Goal: Task Accomplishment & Management: Manage account settings

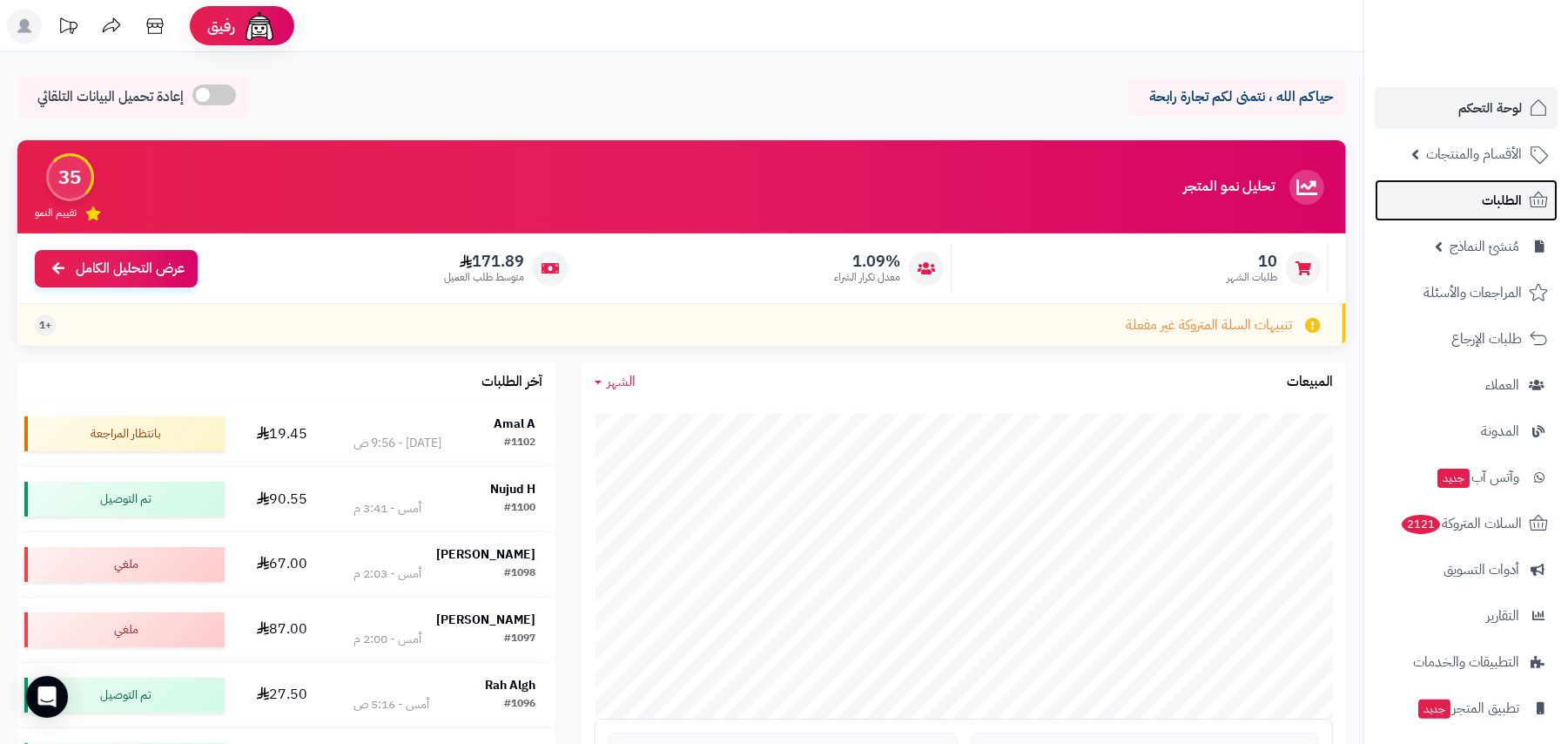
click at [1498, 206] on span "الطلبات" at bounding box center [1502, 201] width 40 height 25
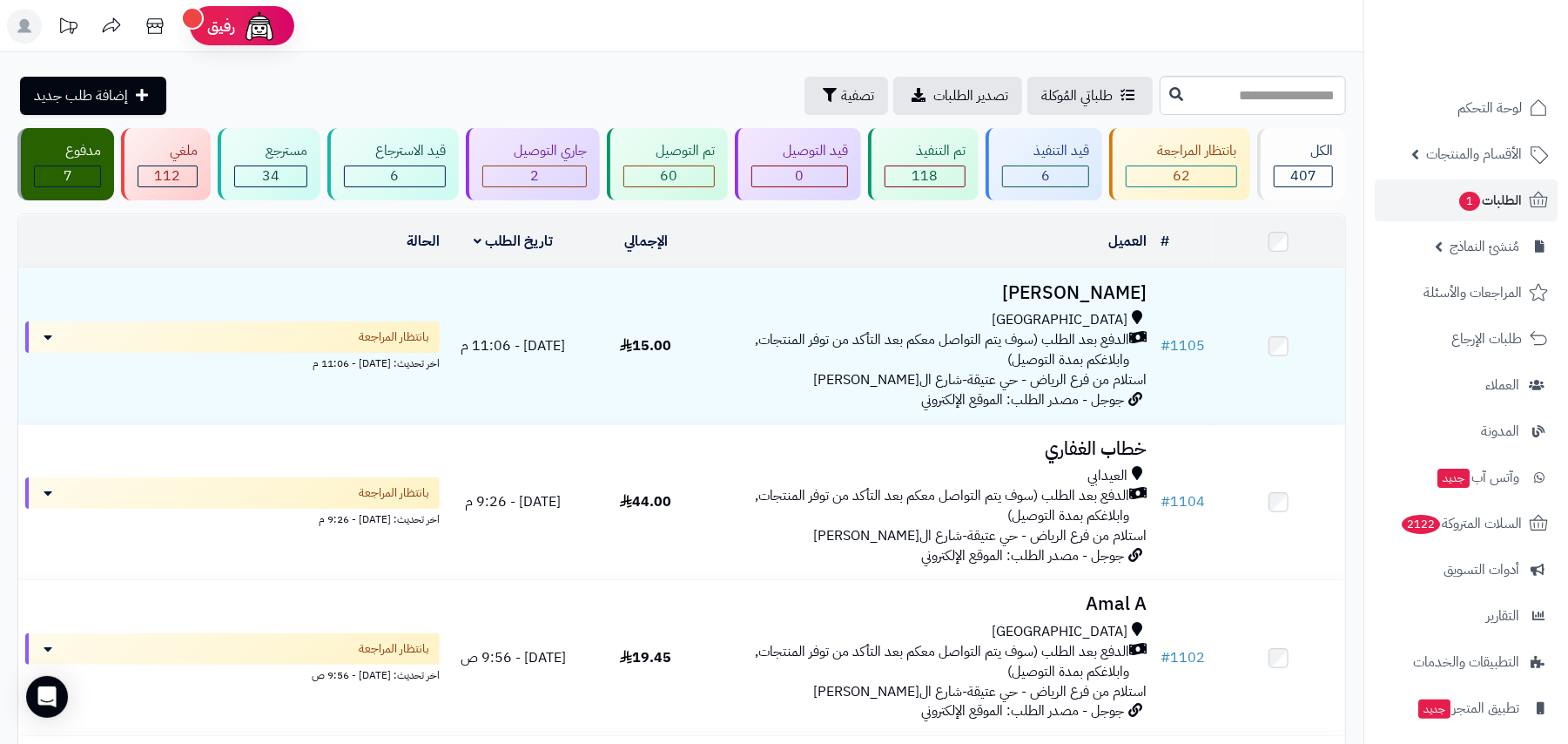
scroll to position [116, 0]
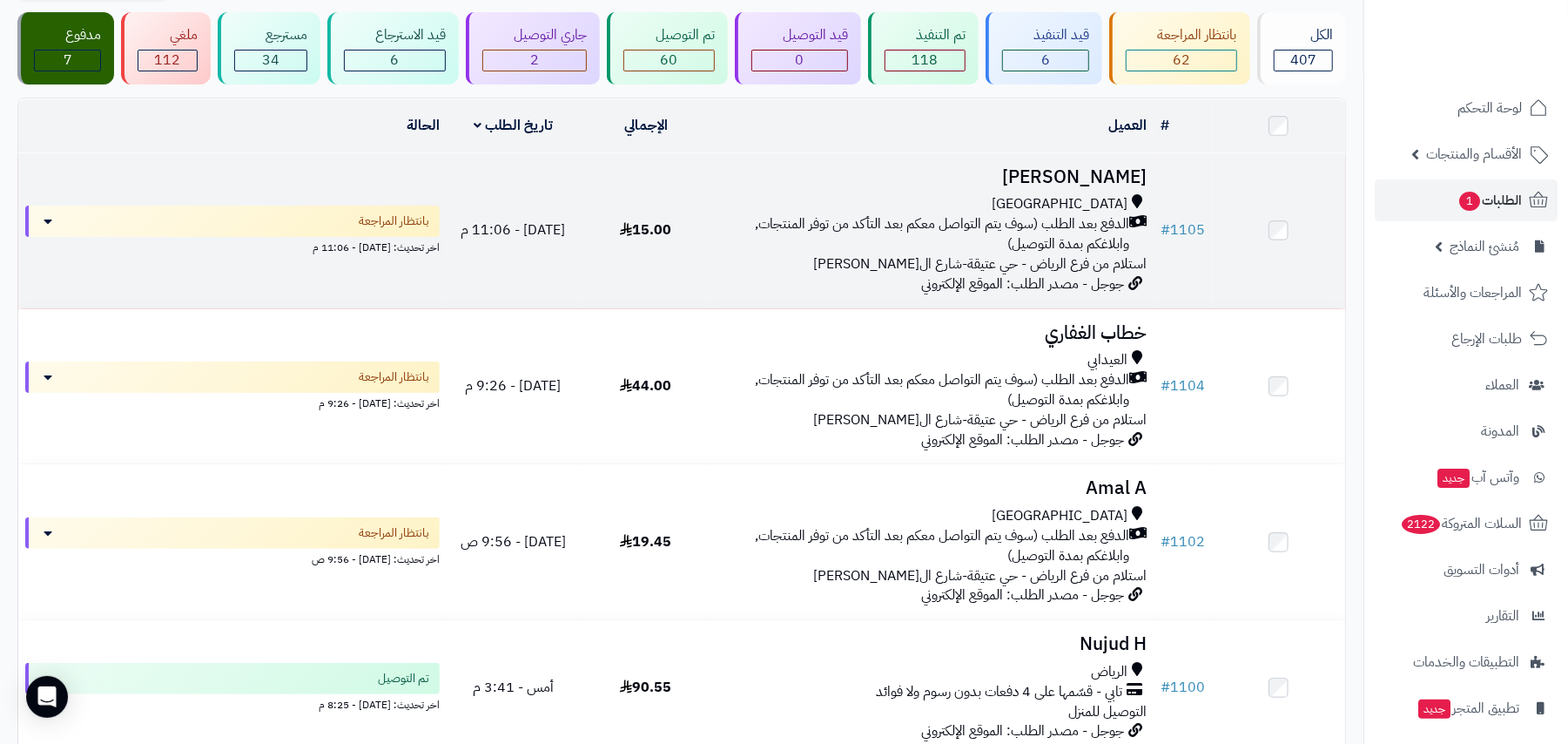
click at [1010, 194] on div "[GEOGRAPHIC_DATA]" at bounding box center [933, 203] width 428 height 20
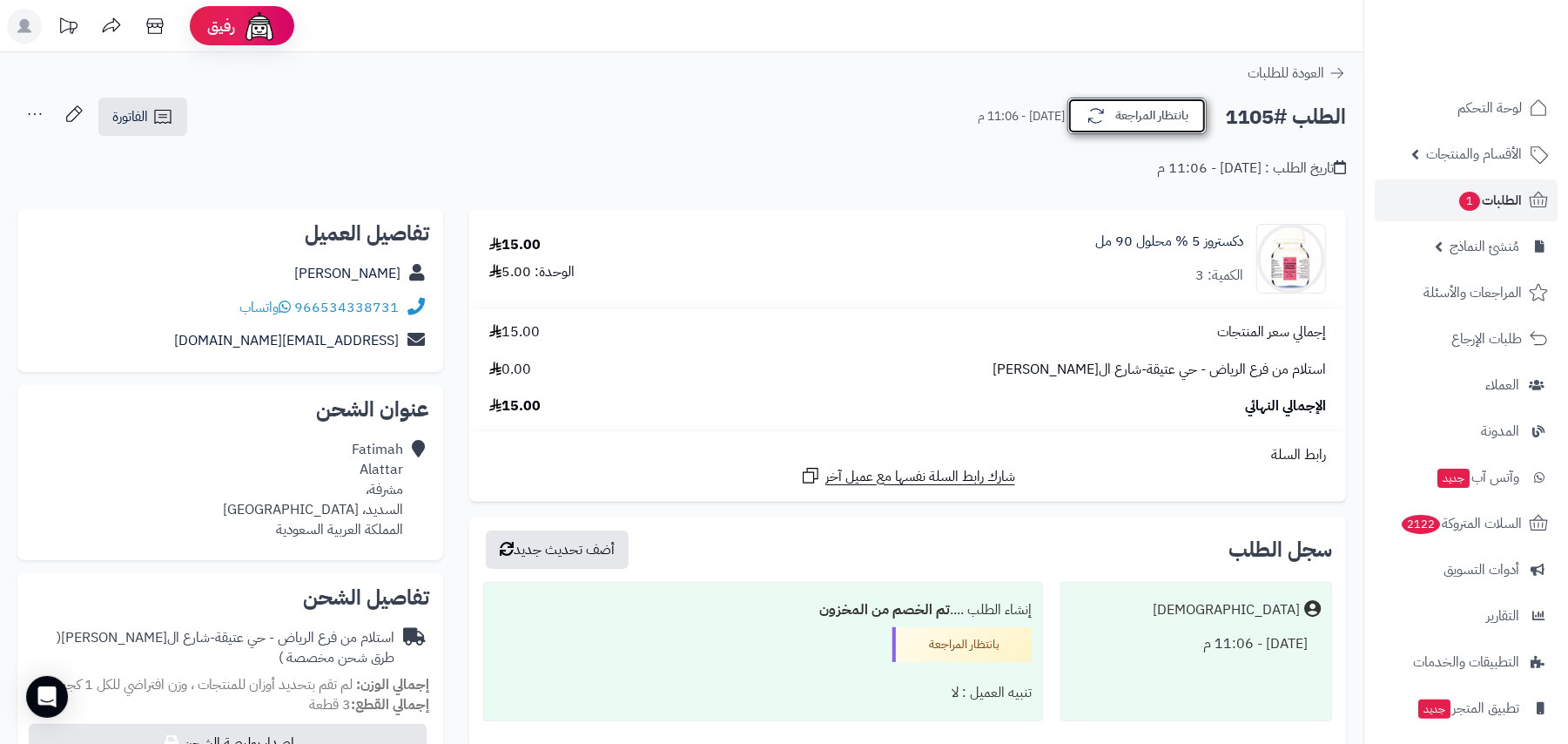
click at [1098, 113] on icon "button" at bounding box center [1096, 116] width 21 height 21
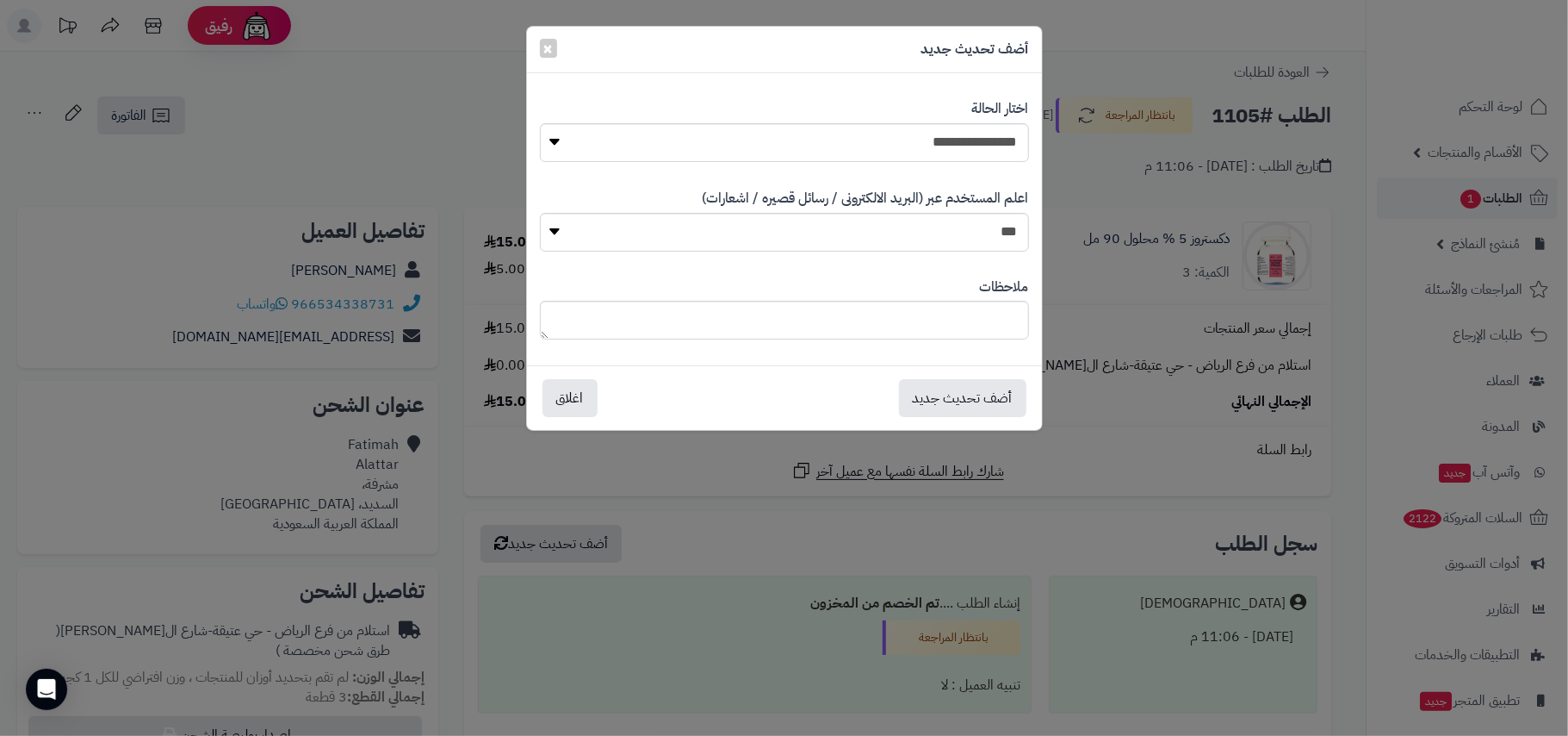
click at [1145, 190] on div "**********" at bounding box center [784, 368] width 1568 height 736
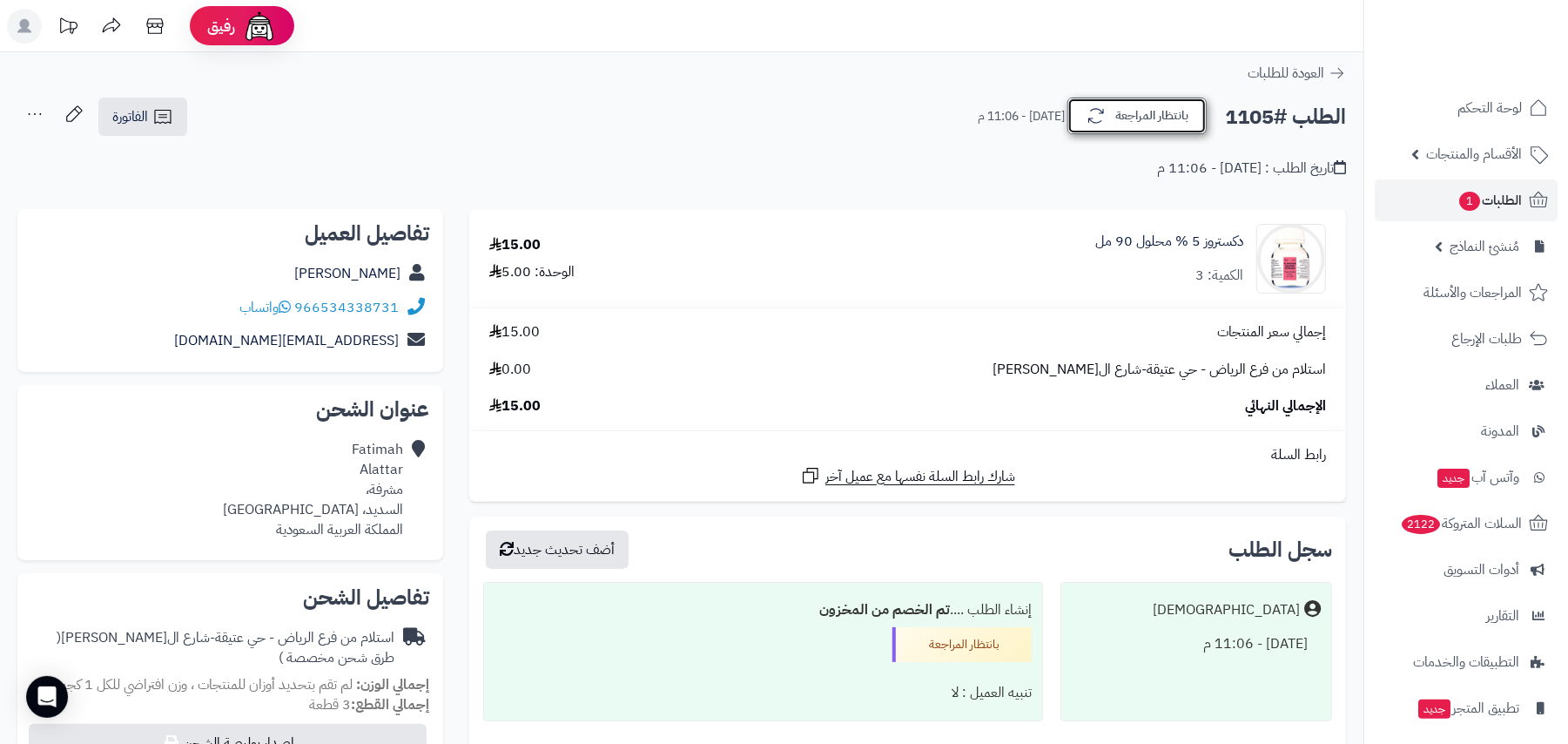
click at [1126, 119] on button "بانتظار المراجعة" at bounding box center [1137, 116] width 139 height 36
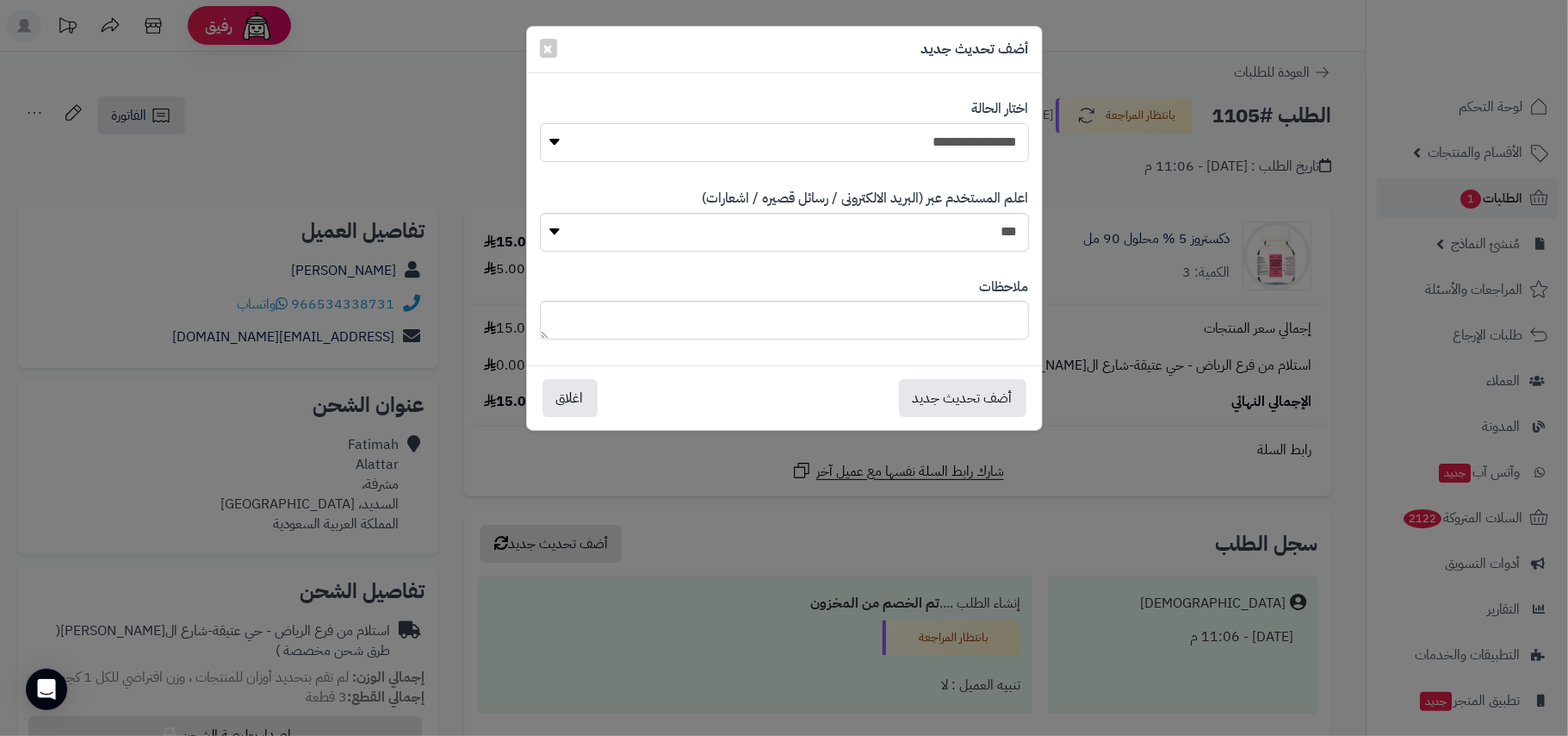
drag, startPoint x: 956, startPoint y: 145, endPoint x: 968, endPoint y: 161, distance: 20.0
click at [956, 145] on select "**********" at bounding box center [784, 142] width 488 height 39
select select "**"
click at [540, 123] on select "**********" at bounding box center [784, 142] width 488 height 39
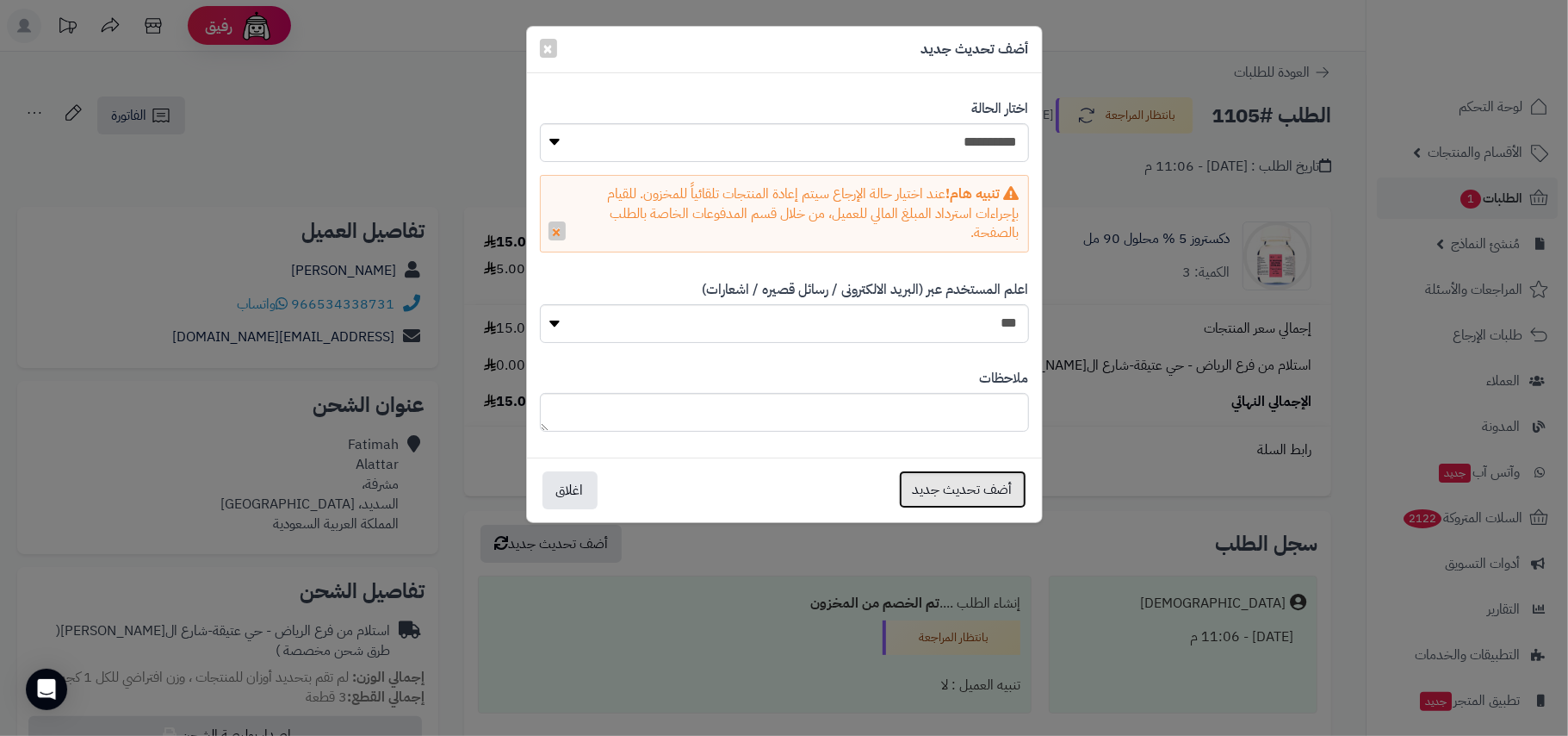
click at [954, 480] on button "أضف تحديث جديد" at bounding box center [963, 489] width 128 height 38
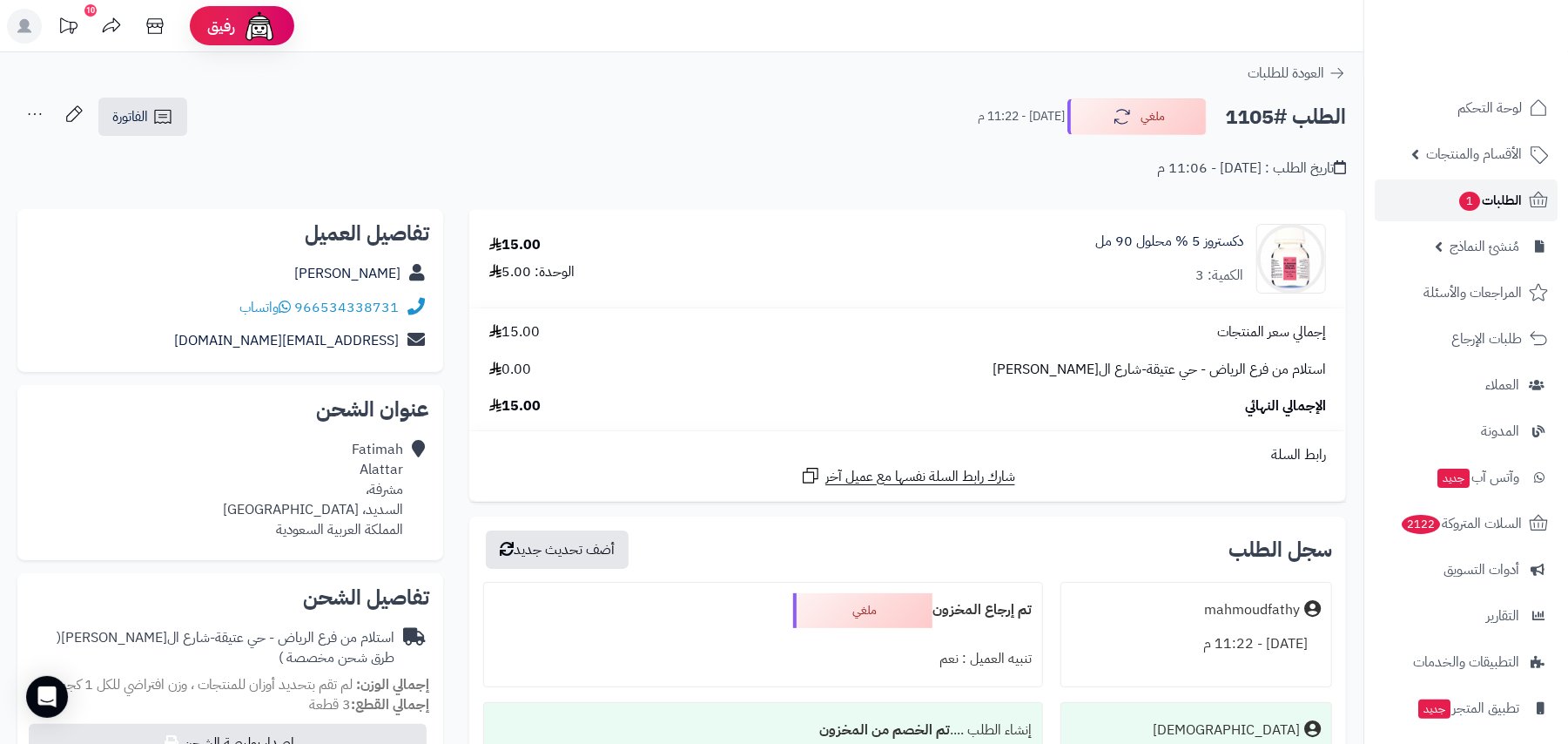
click at [1491, 193] on span "الطلبات 1" at bounding box center [1489, 201] width 64 height 25
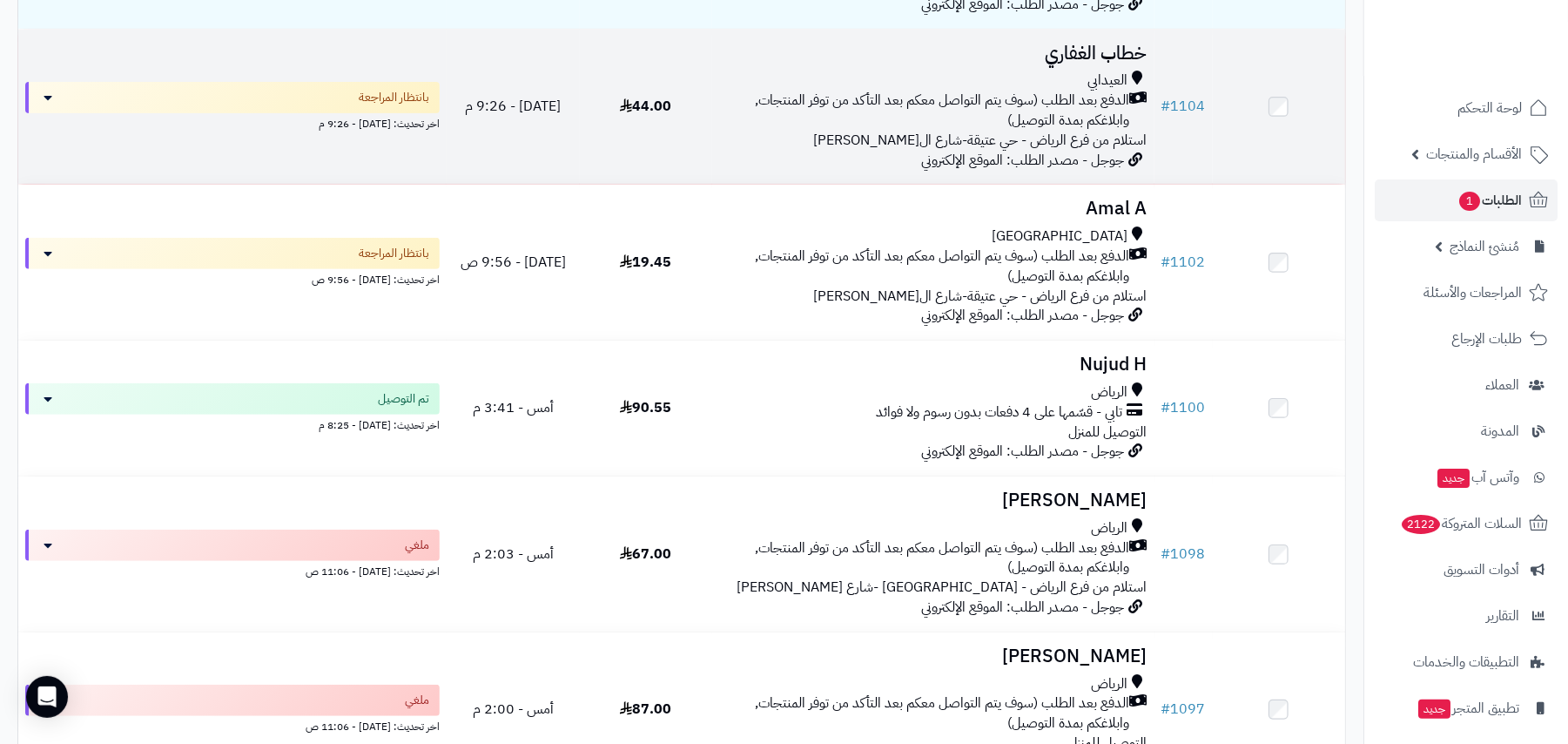
scroll to position [349, 0]
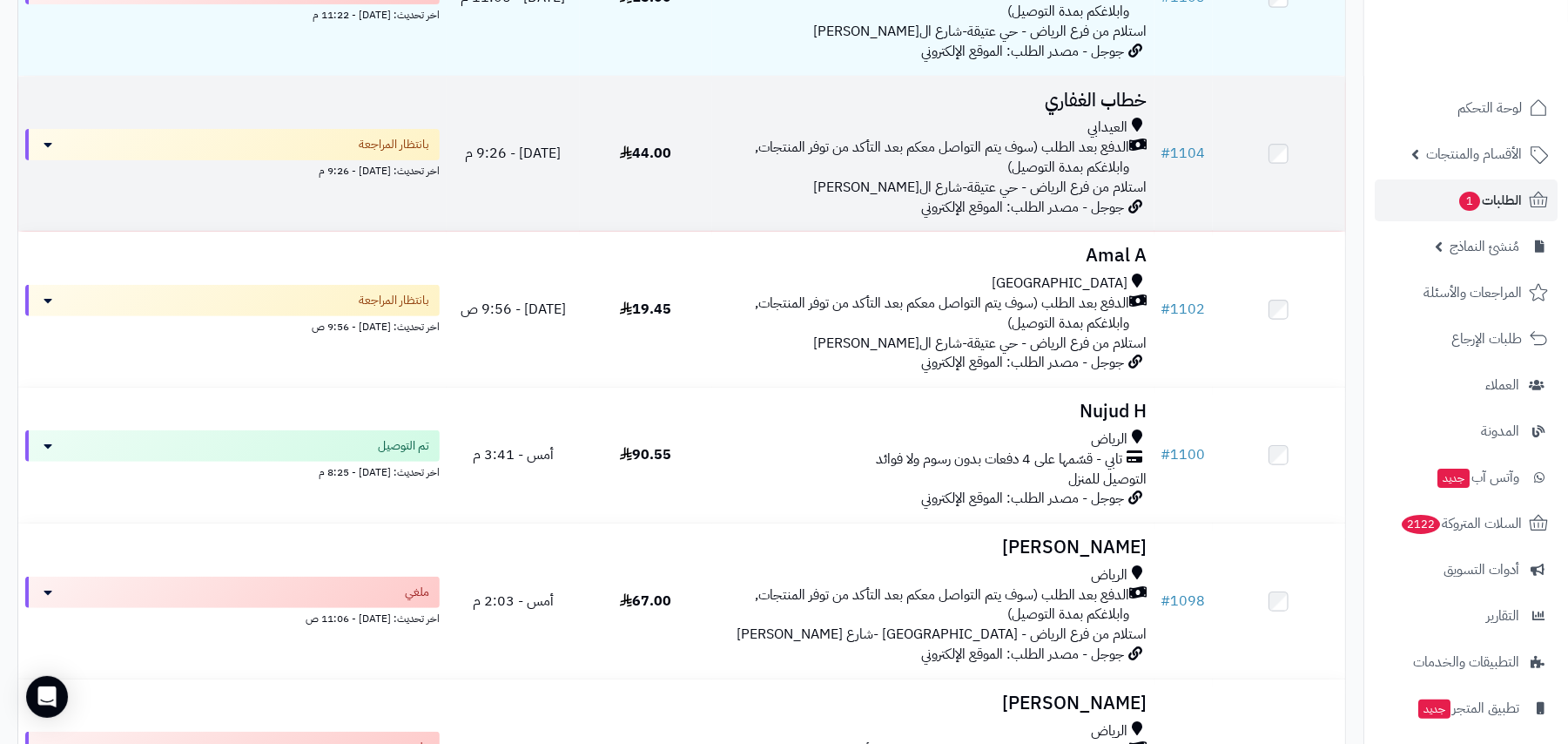
click at [945, 158] on span "الدفع بعد الطلب (سوف يتم التواصل معكم بعد التأكد من توفر المنتجات, وابلاغكم بمد…" at bounding box center [923, 158] width 410 height 40
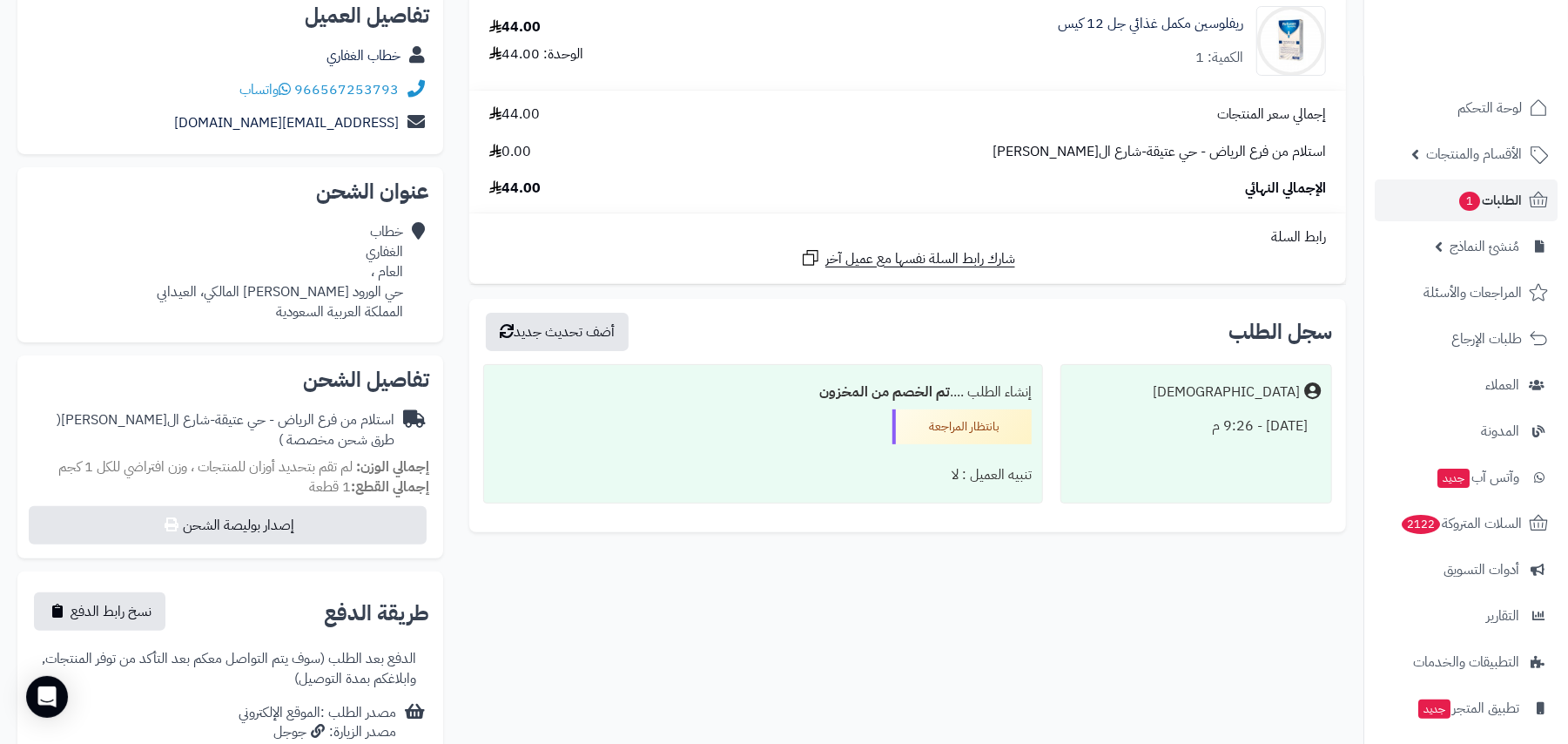
scroll to position [231, 0]
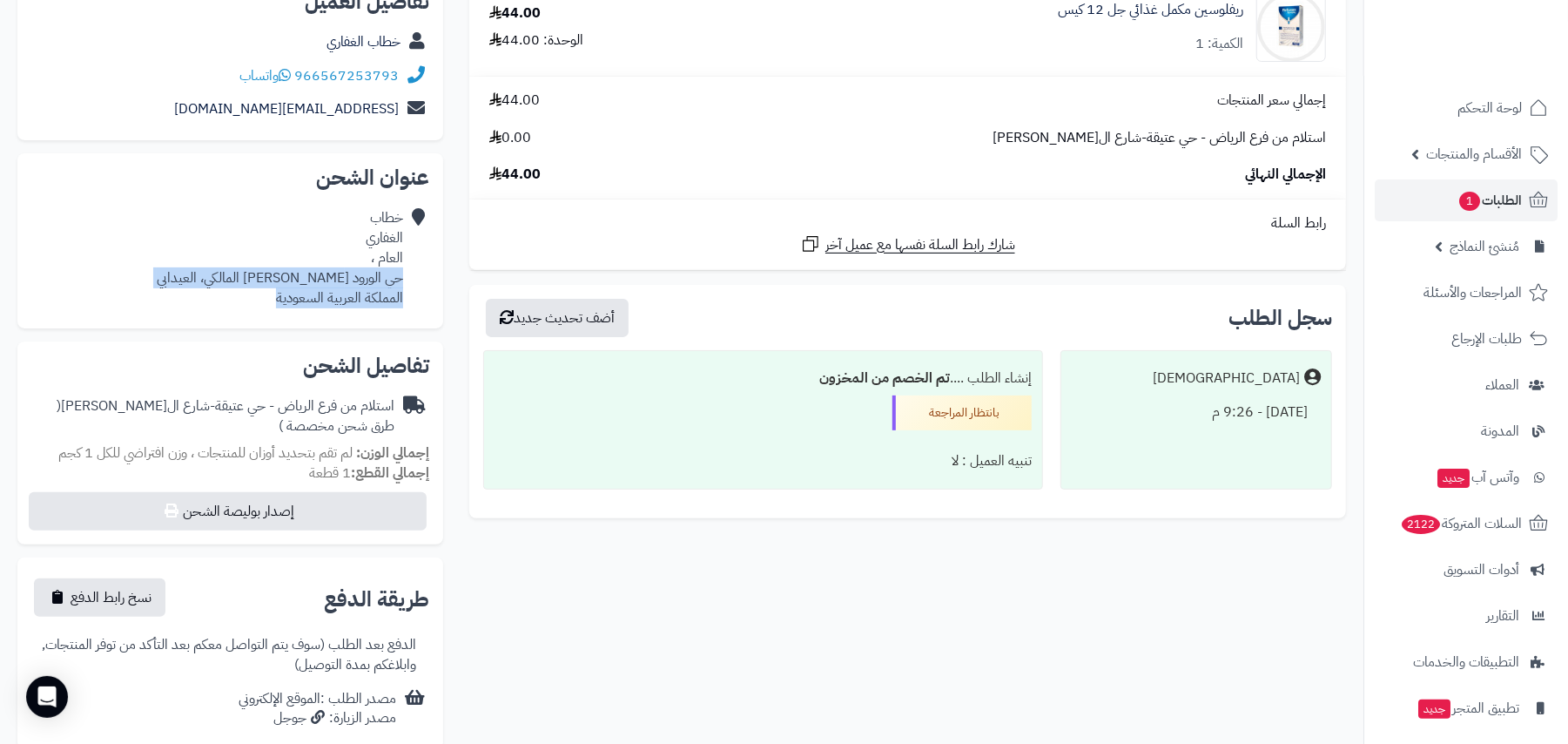
drag, startPoint x: 400, startPoint y: 277, endPoint x: 271, endPoint y: 308, distance: 132.7
click at [271, 308] on div "خطاب الغفاري العام ، حي الورود [PERSON_NAME] المالكي، العيدابي المملكة العربية …" at bounding box center [230, 258] width 398 height 114
copy div "حي الورود [PERSON_NAME] المالكي، العيدابي المملكة العربية السعودية"
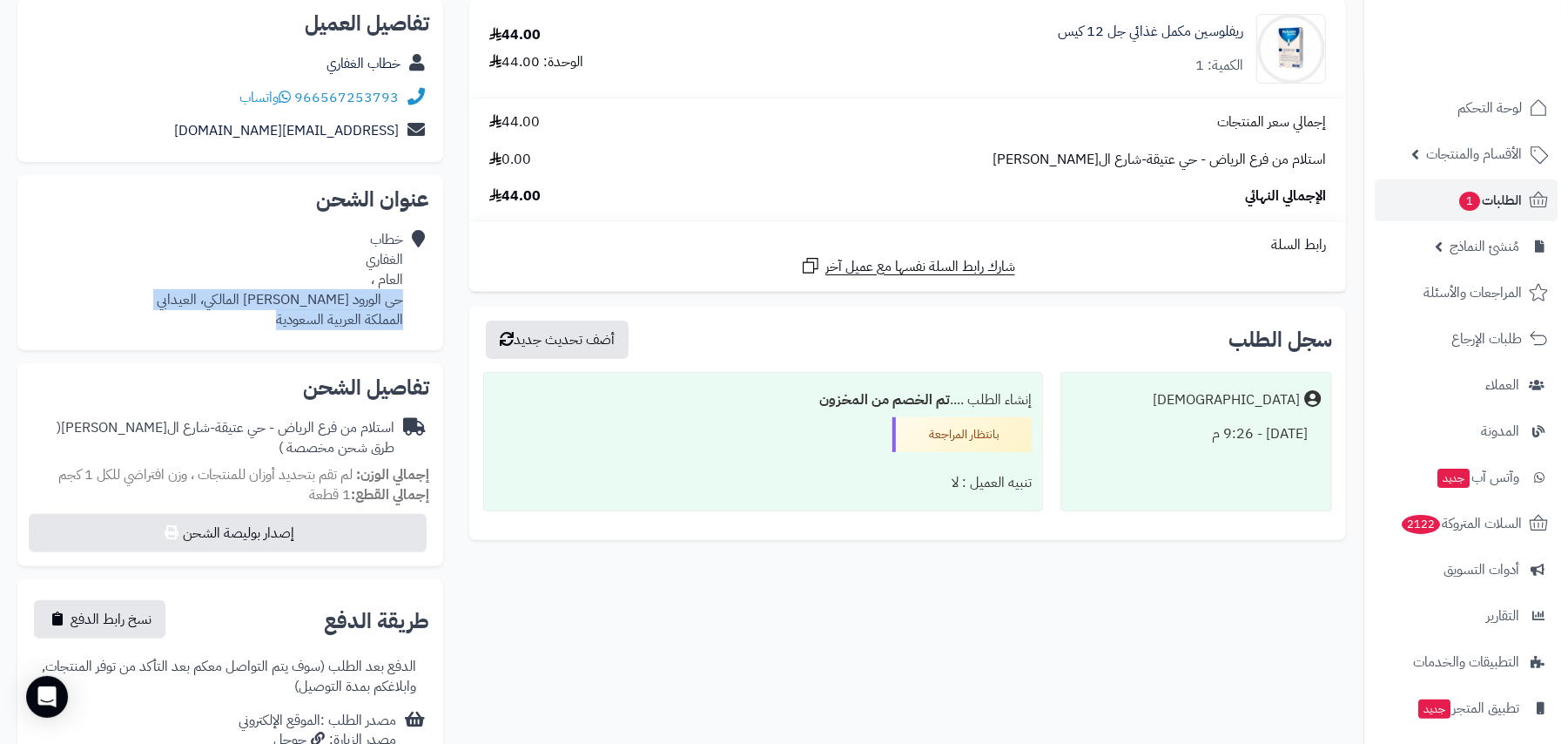
scroll to position [0, 0]
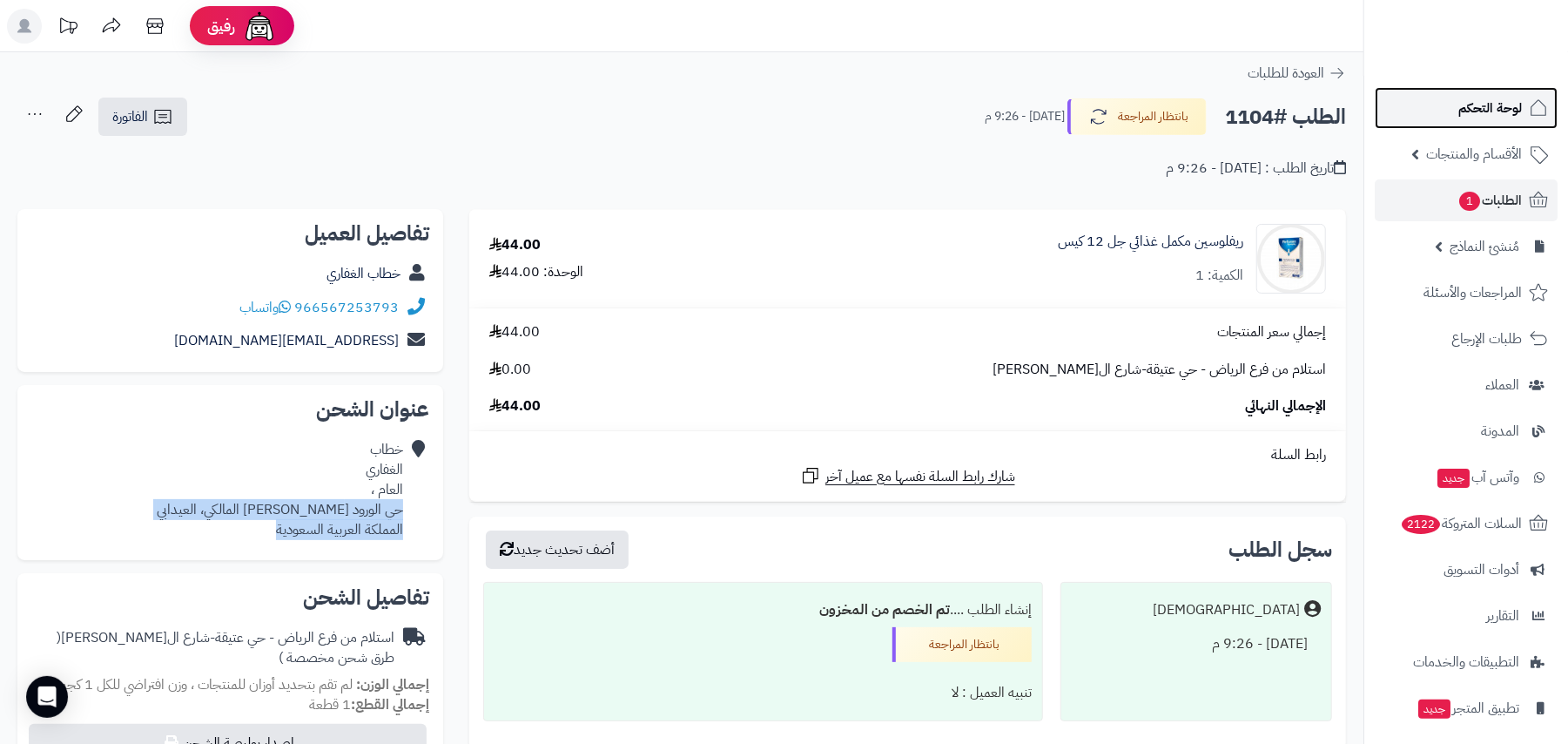
click at [1502, 122] on link "لوحة التحكم" at bounding box center [1465, 108] width 182 height 42
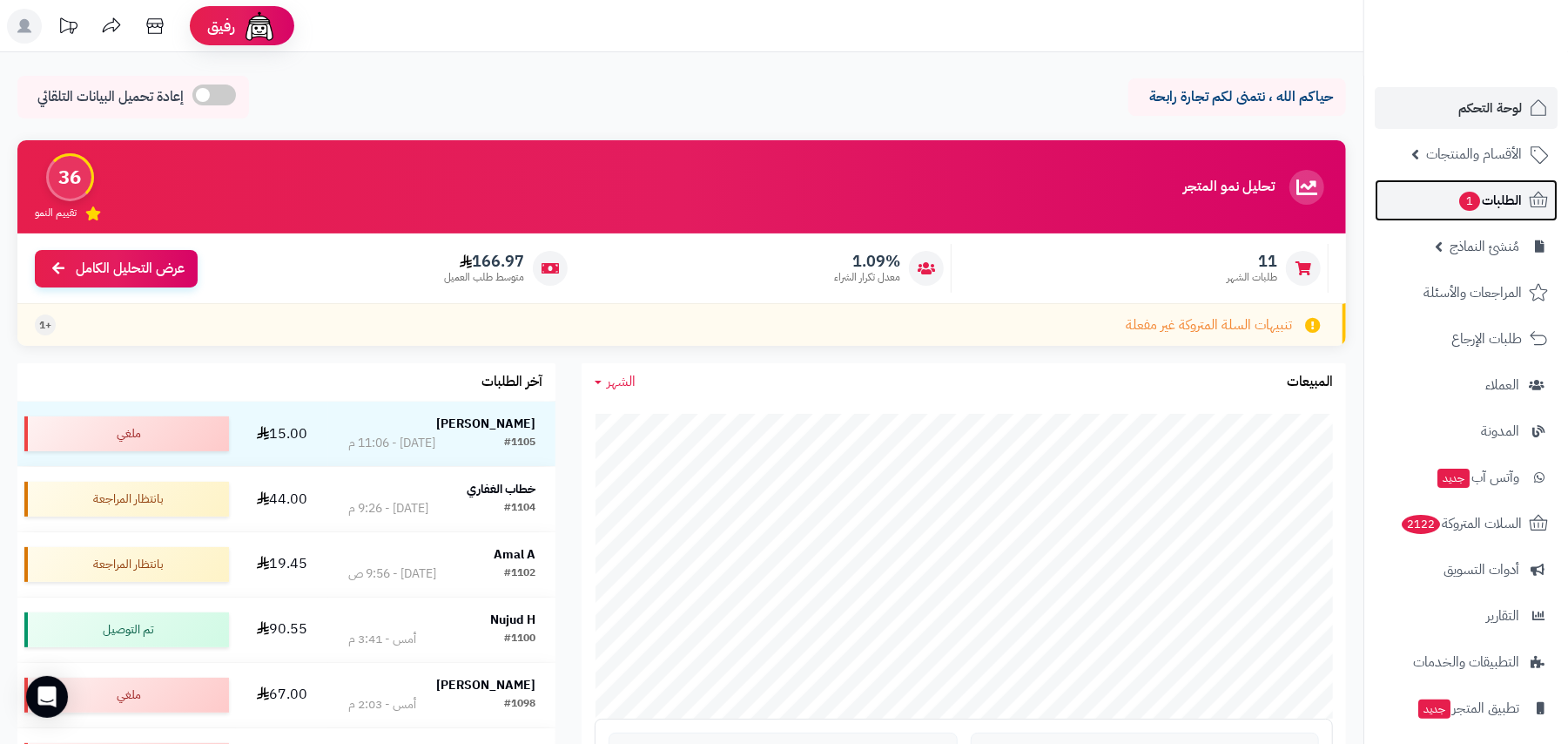
click at [1494, 184] on link "الطلبات 1" at bounding box center [1465, 201] width 182 height 42
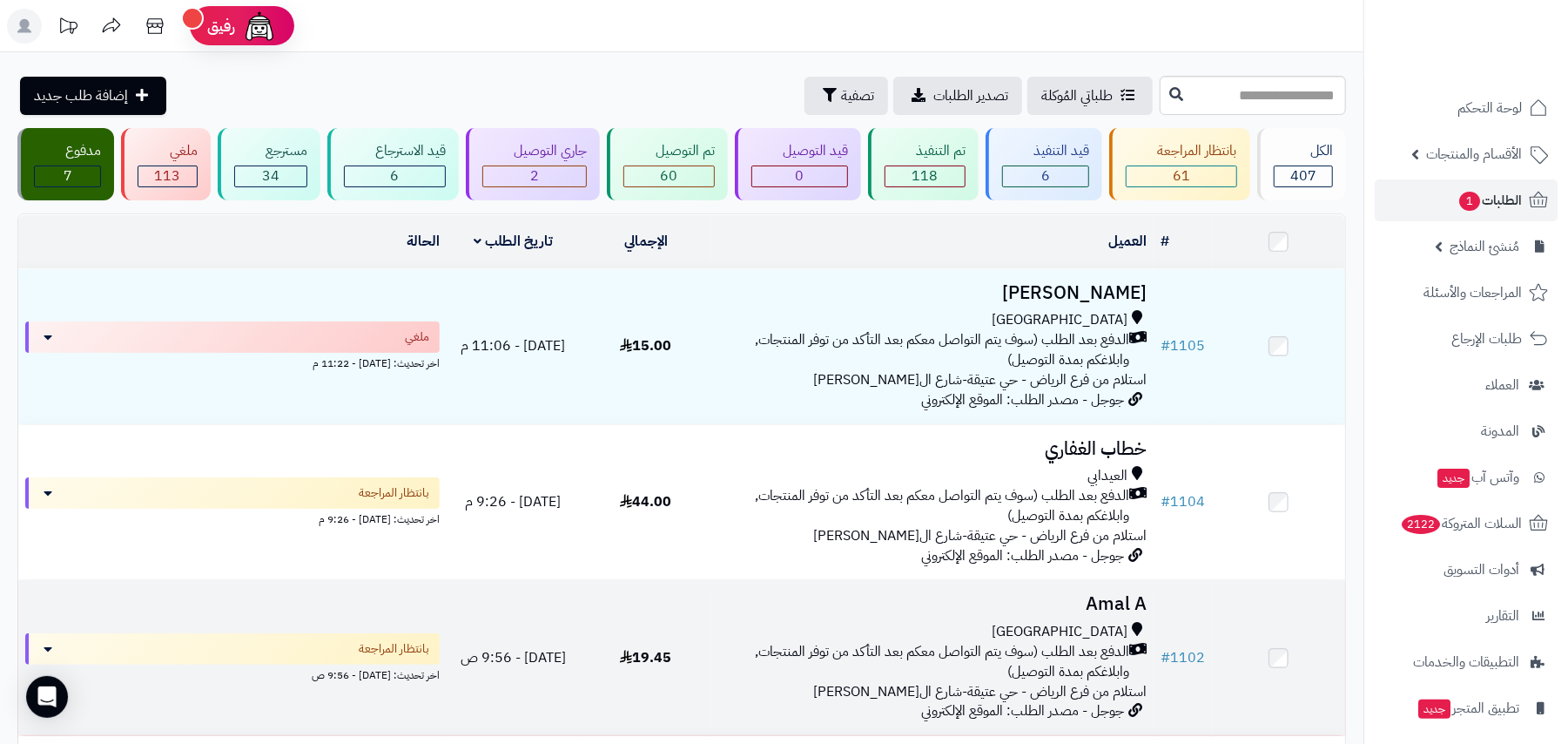
scroll to position [116, 0]
